Goal: Navigation & Orientation: Find specific page/section

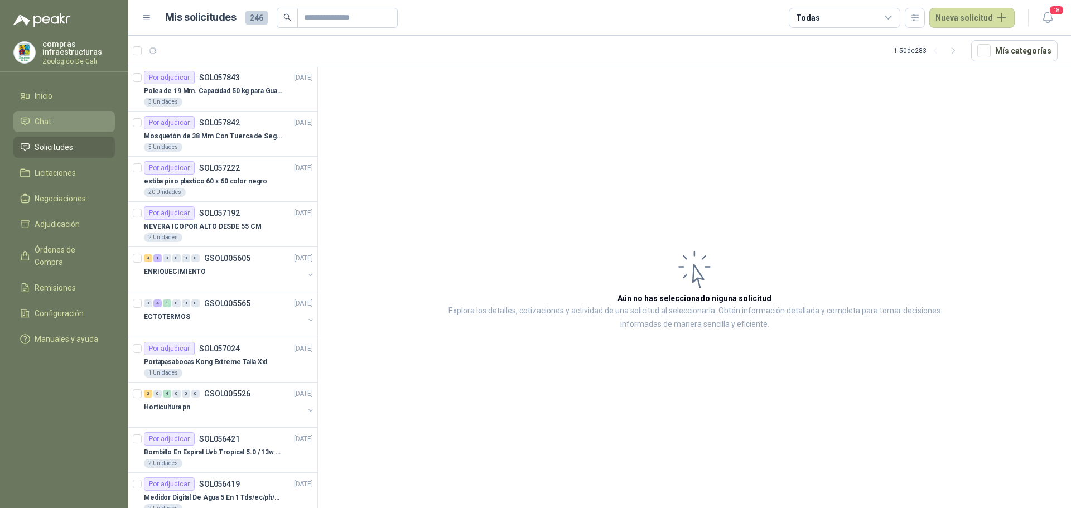
click at [61, 120] on li "Chat" at bounding box center [64, 121] width 88 height 12
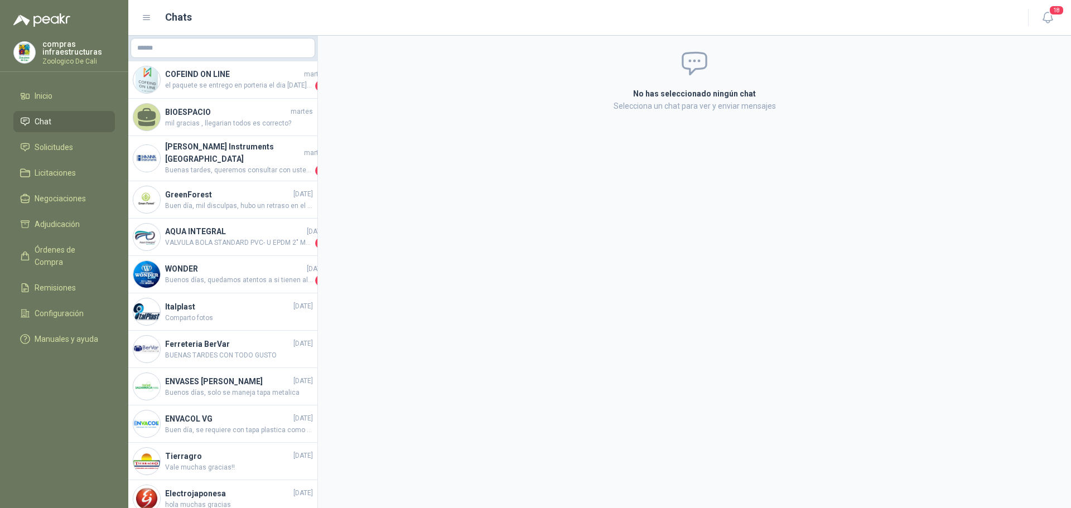
click at [64, 126] on li "Chat" at bounding box center [64, 121] width 88 height 12
click at [57, 157] on link "Solicitudes" at bounding box center [63, 147] width 101 height 21
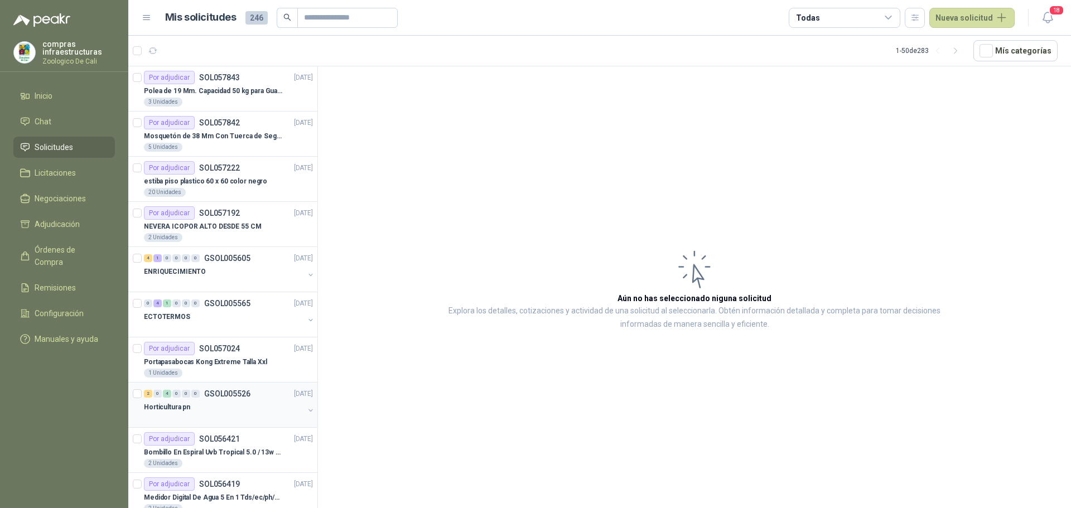
click at [210, 403] on div "Horticultura pn" at bounding box center [224, 406] width 160 height 13
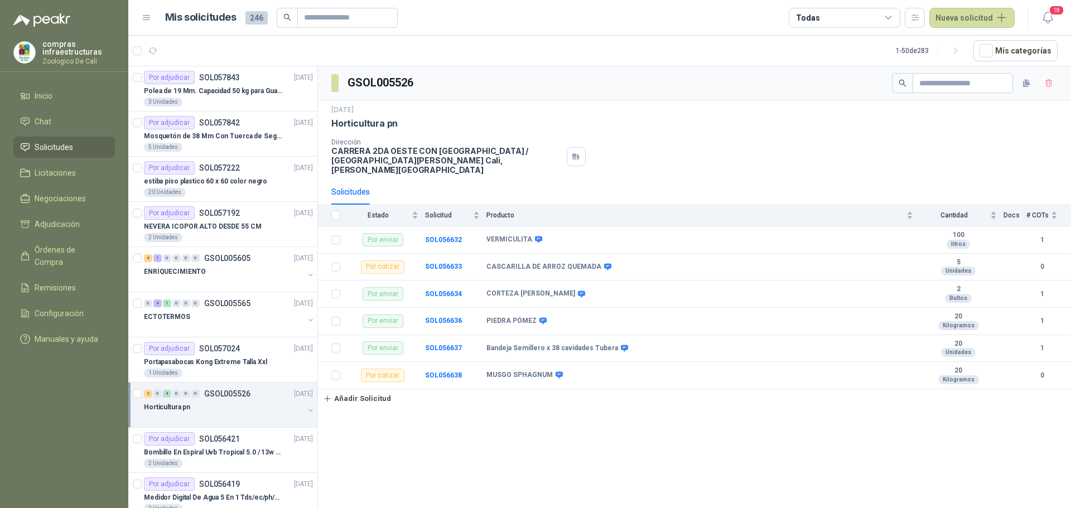
click at [74, 151] on li "Solicitudes" at bounding box center [64, 147] width 88 height 12
